Goal: Information Seeking & Learning: Learn about a topic

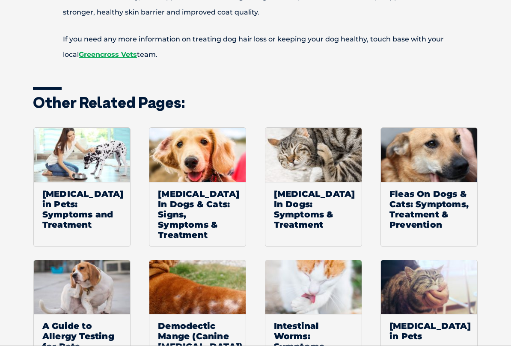
scroll to position [2015, 0]
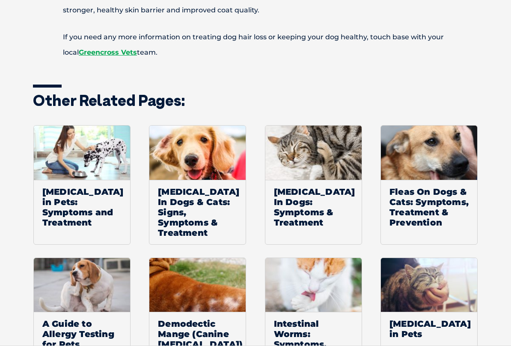
click at [96, 186] on span "[MEDICAL_DATA] in Pets: Symptoms and Treatment" at bounding box center [82, 207] width 96 height 54
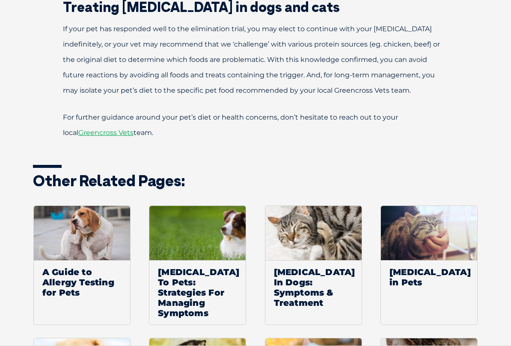
scroll to position [1120, 0]
click at [91, 267] on span "A Guide to Allergy Testing for Pets" at bounding box center [82, 282] width 96 height 44
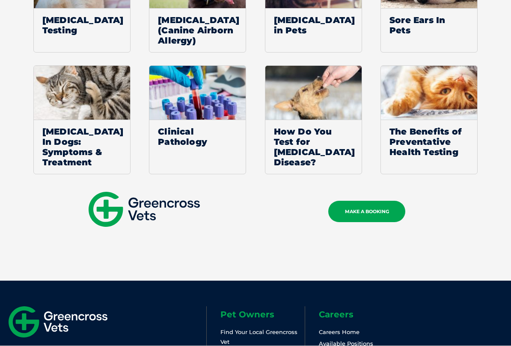
scroll to position [1021, 0]
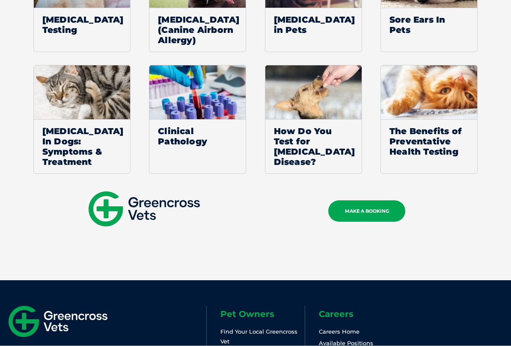
click at [81, 139] on span "[MEDICAL_DATA] In Dogs: Symptoms & Treatment" at bounding box center [82, 146] width 96 height 54
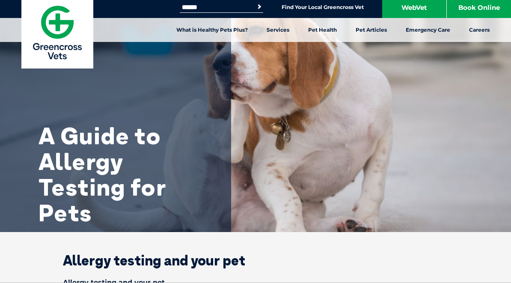
scroll to position [0, 0]
